Goal: Information Seeking & Learning: Learn about a topic

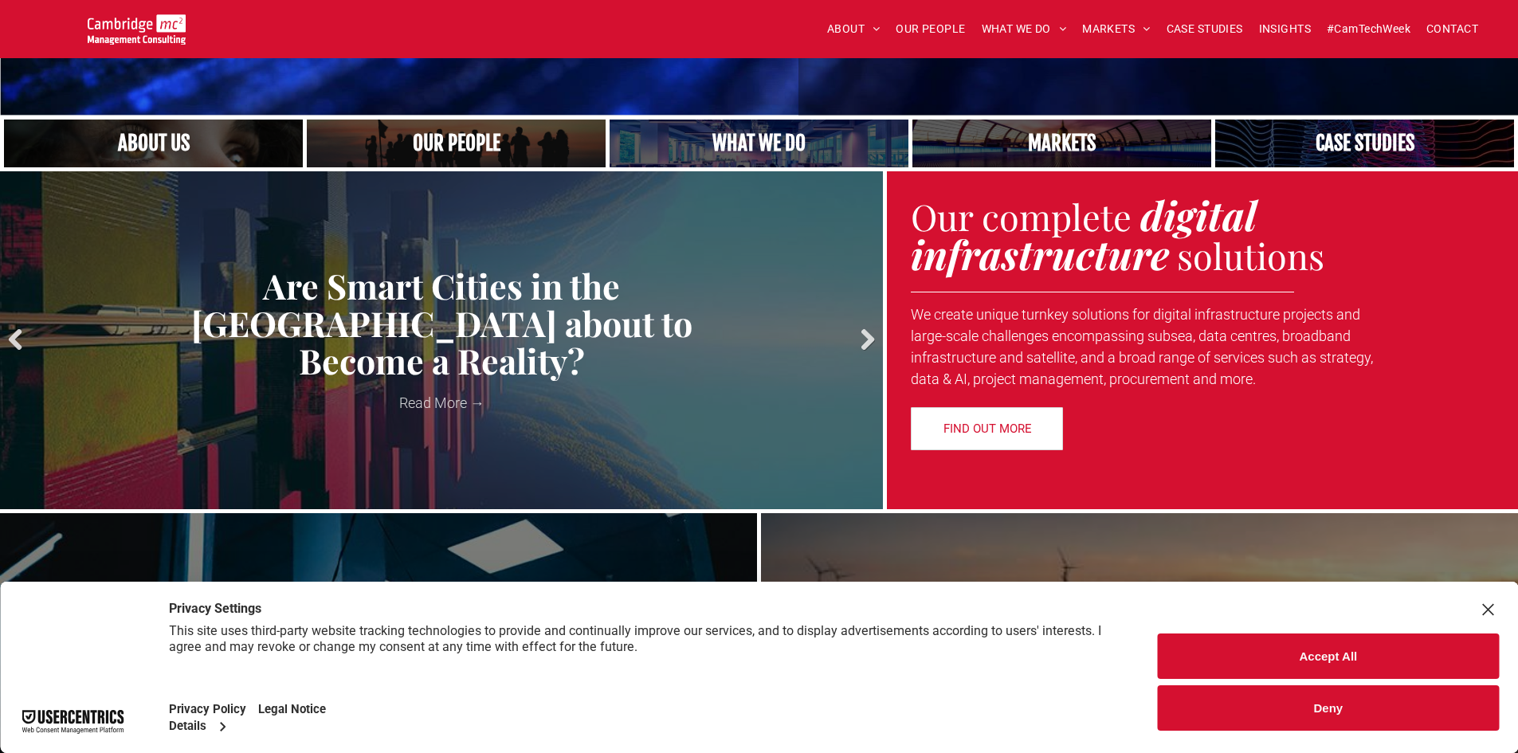
scroll to position [398, 0]
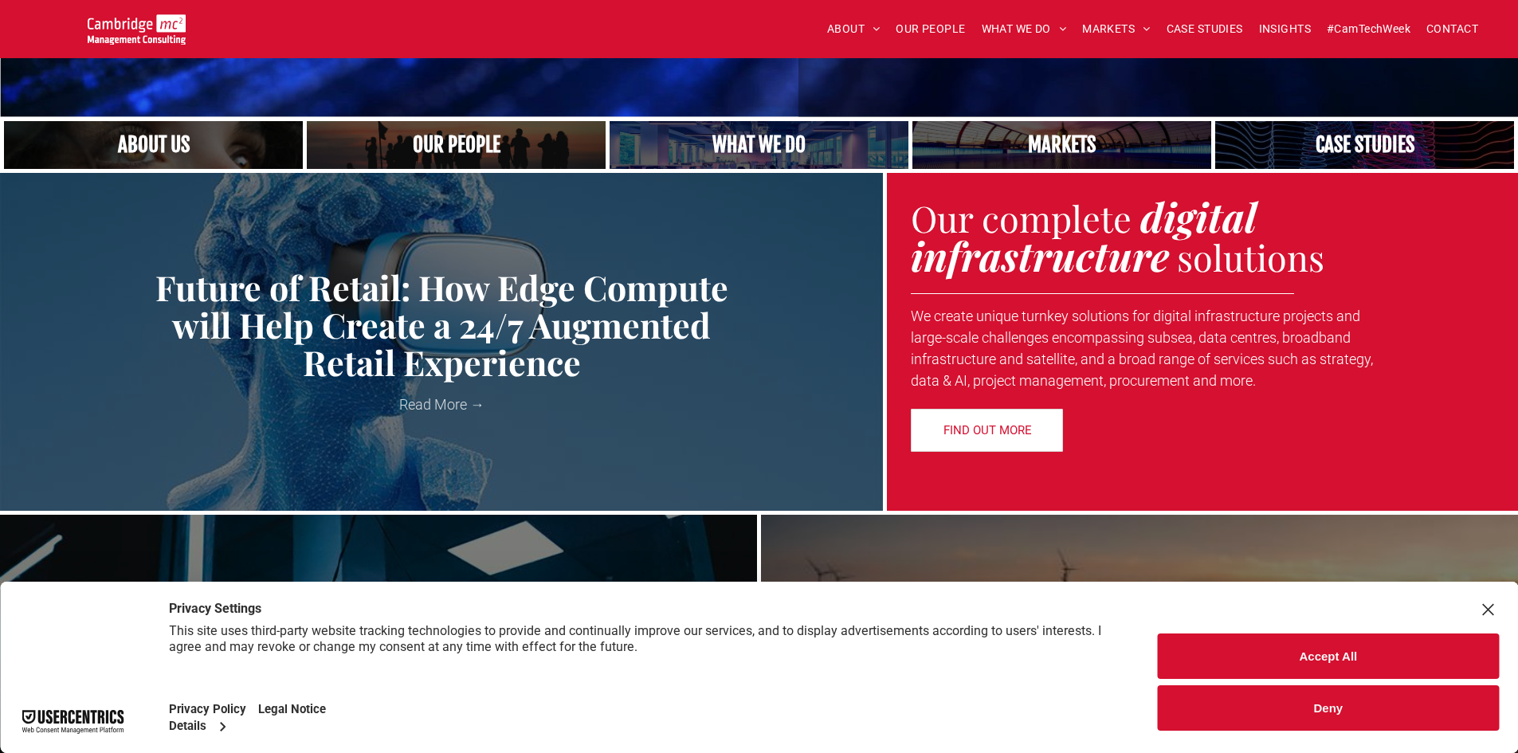
click at [131, 145] on link "Close up of woman's face, centered on her eyes" at bounding box center [153, 145] width 317 height 51
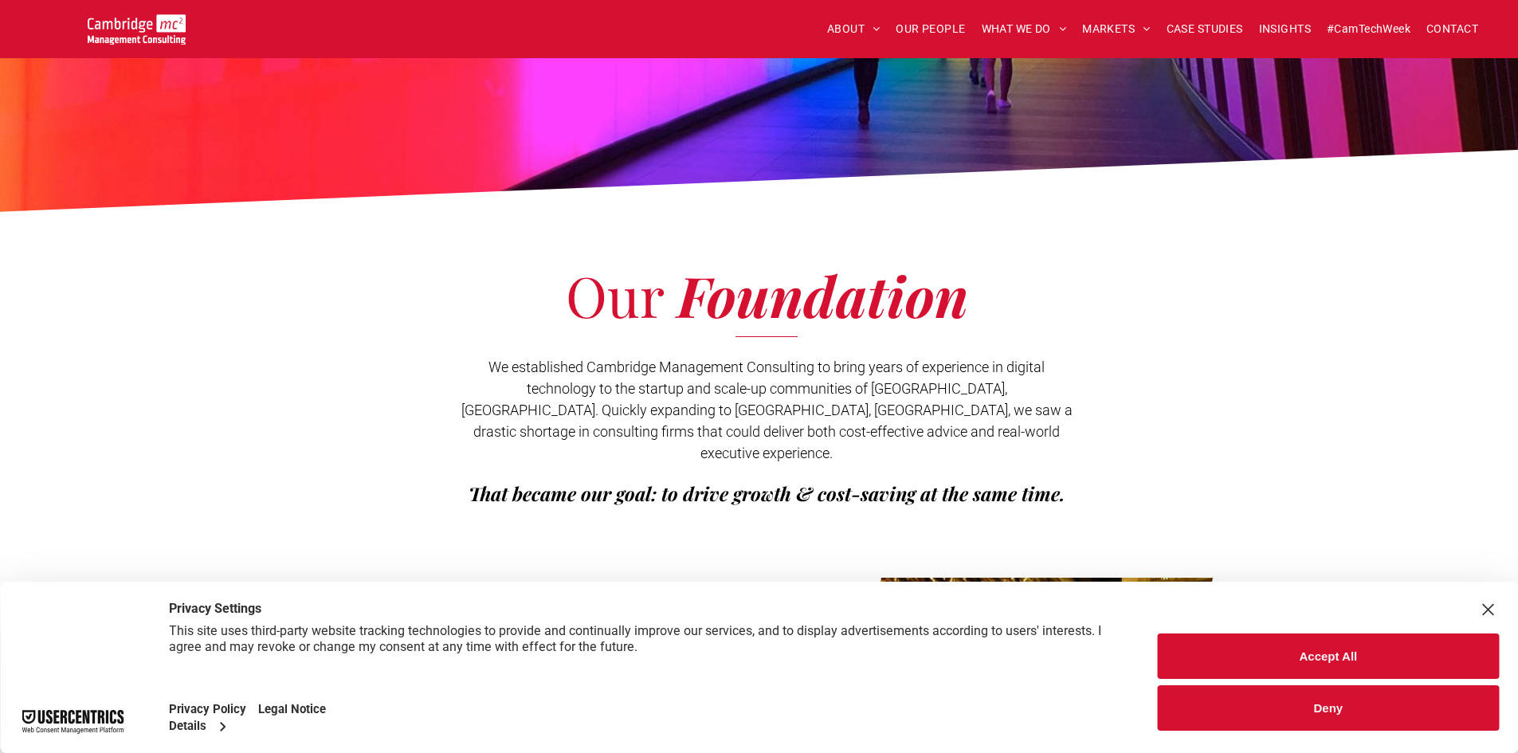
scroll to position [319, 0]
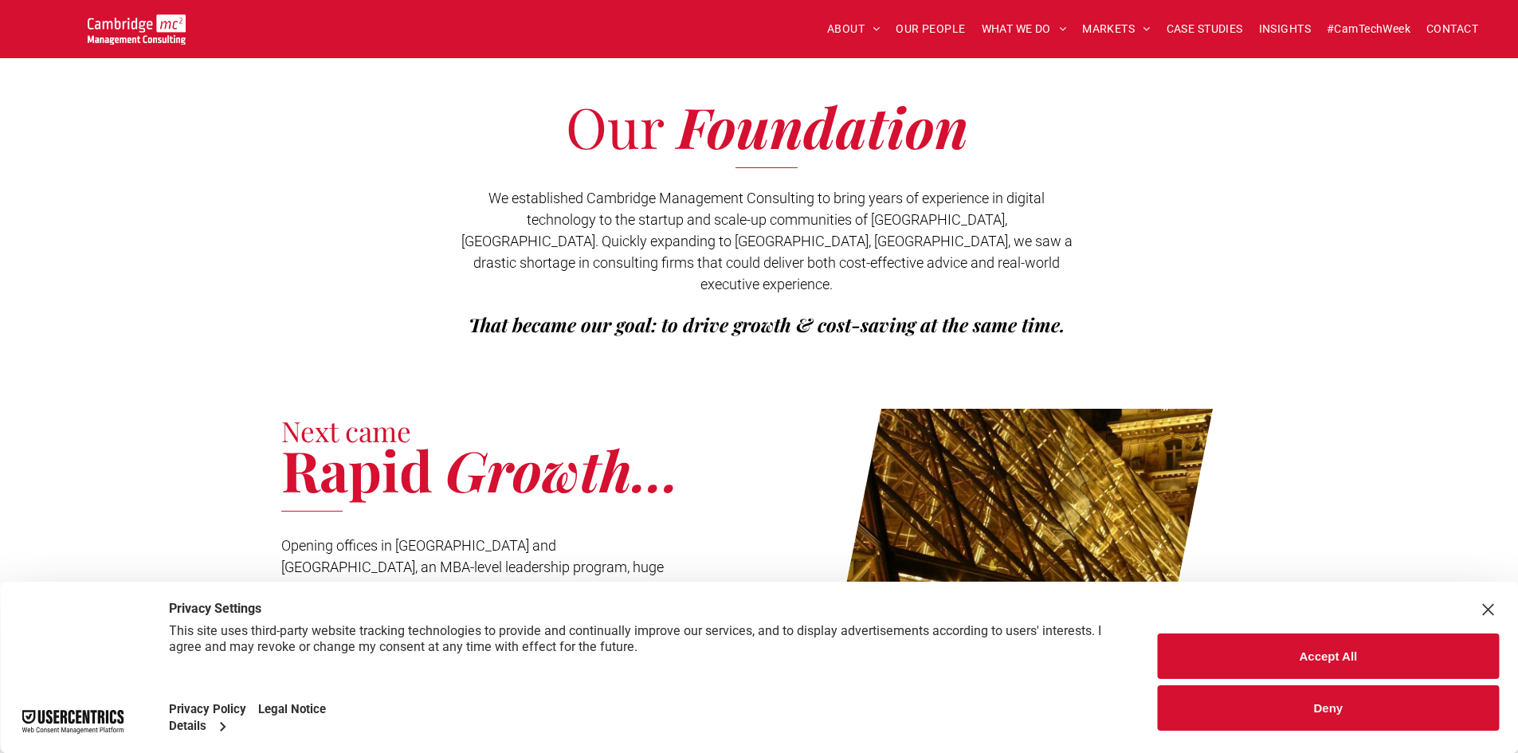
click at [1348, 653] on button "Accept All" at bounding box center [1328, 655] width 341 height 45
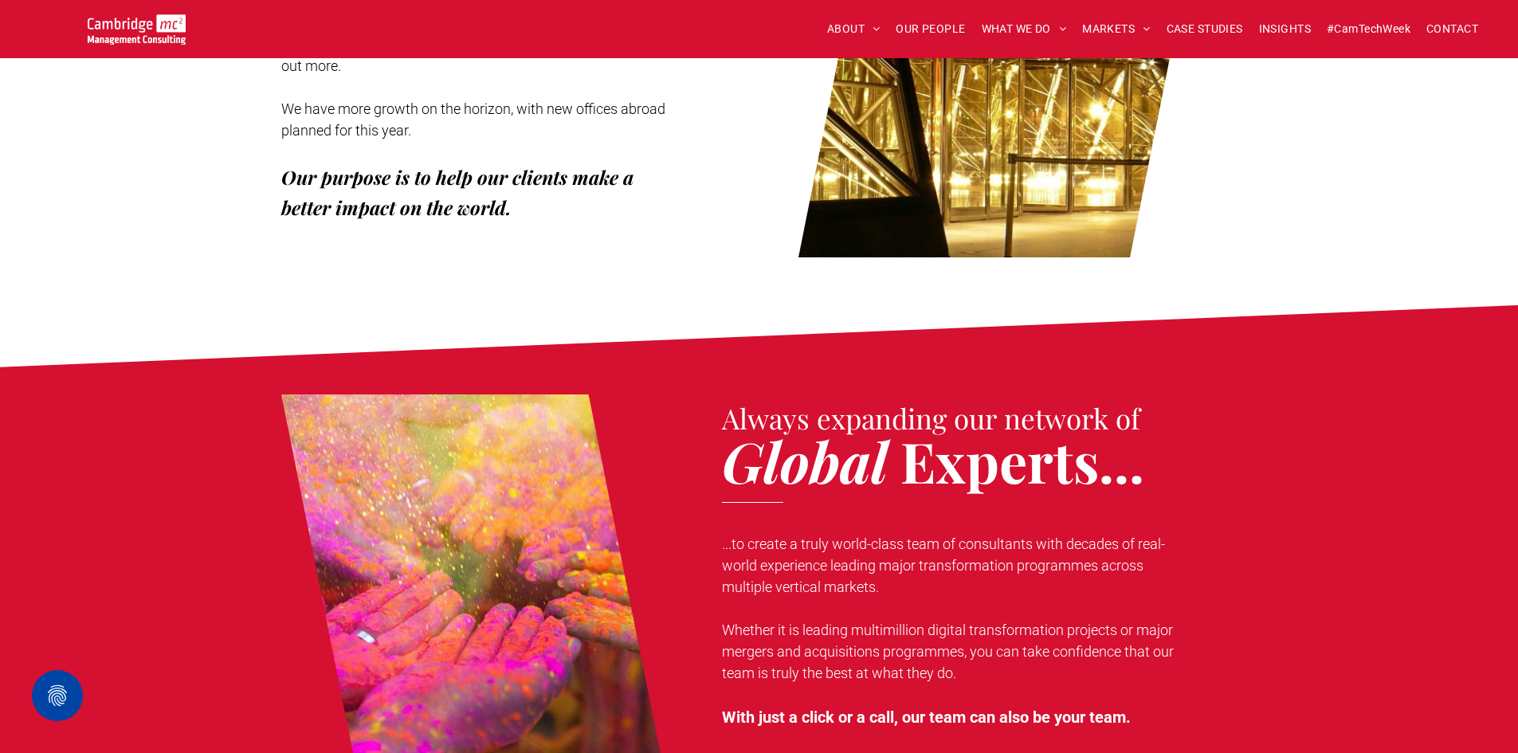
scroll to position [876, 0]
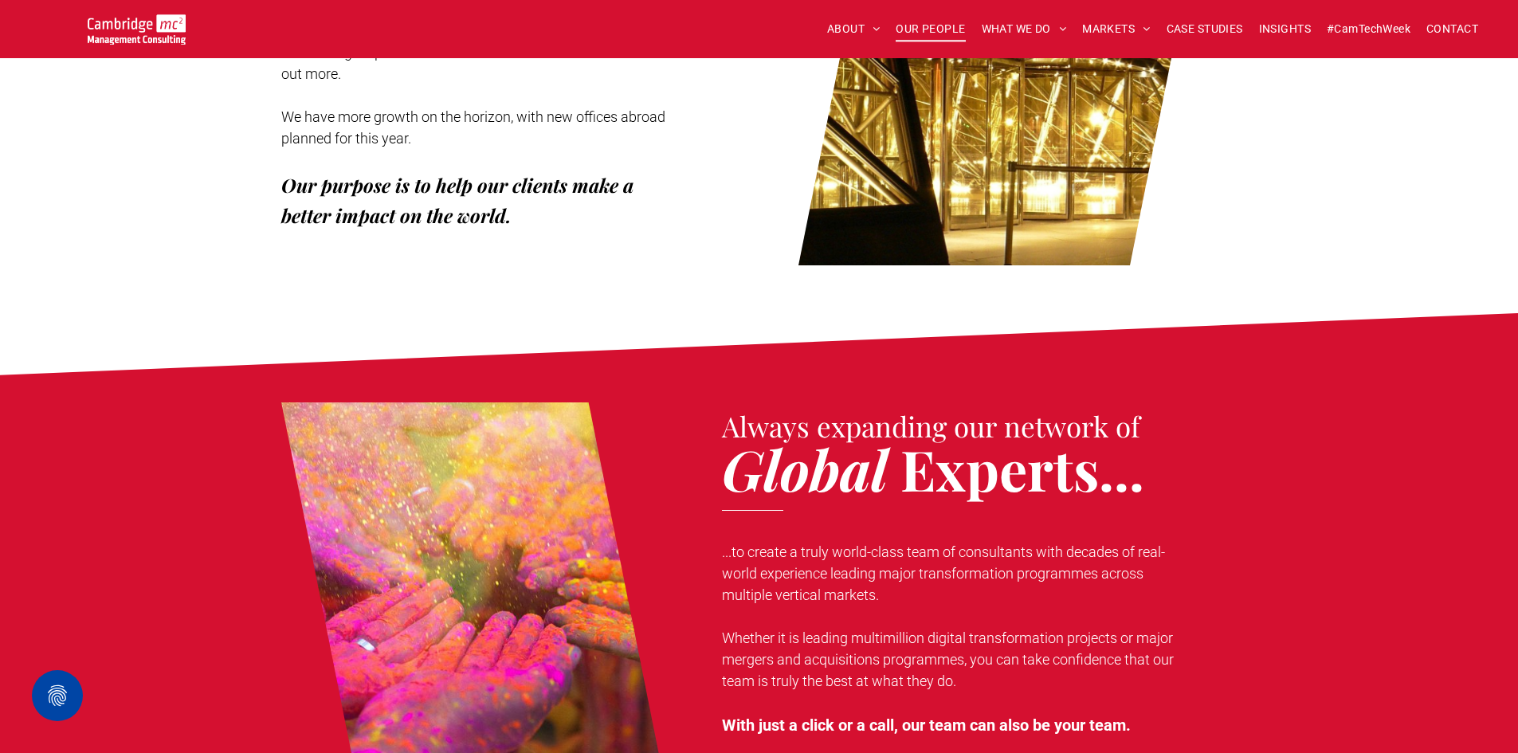
click at [945, 22] on span "OUR PEOPLE" at bounding box center [930, 29] width 69 height 25
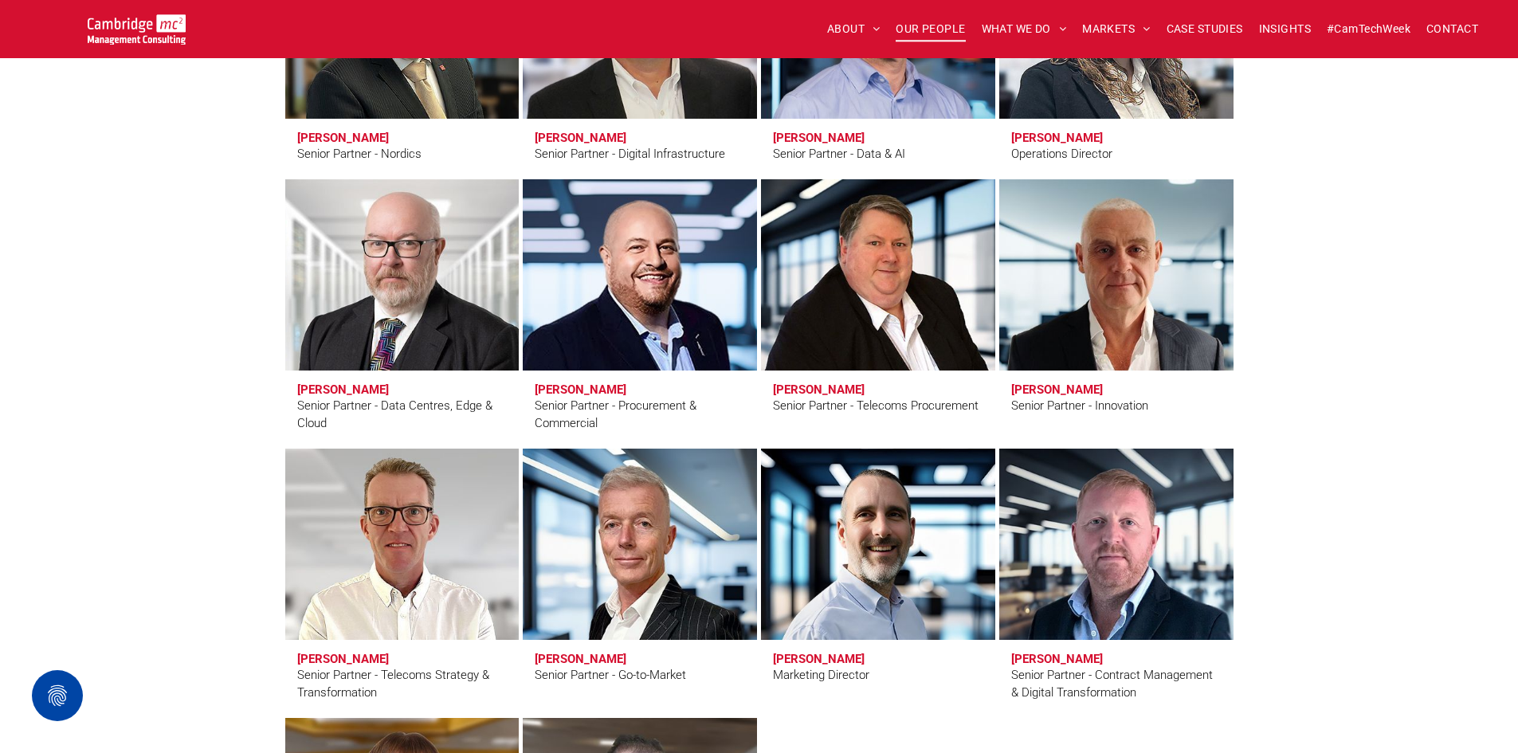
scroll to position [2231, 0]
